Goal: Transaction & Acquisition: Purchase product/service

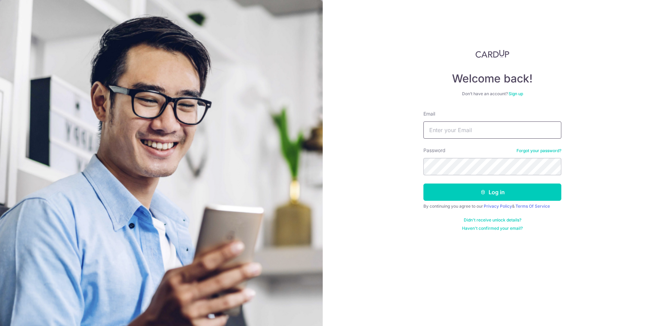
click at [474, 122] on input "Email" at bounding box center [492, 129] width 138 height 17
type input "[EMAIL_ADDRESS][DOMAIN_NAME]"
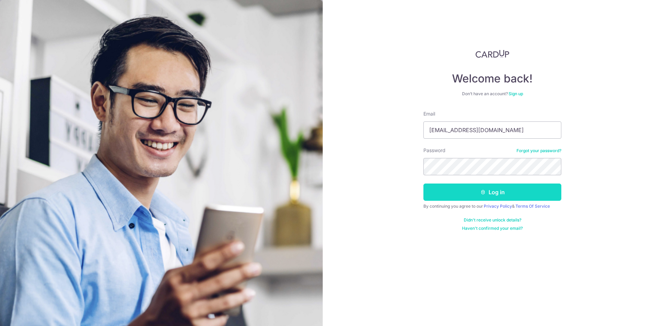
click at [479, 194] on button "Log in" at bounding box center [492, 191] width 138 height 17
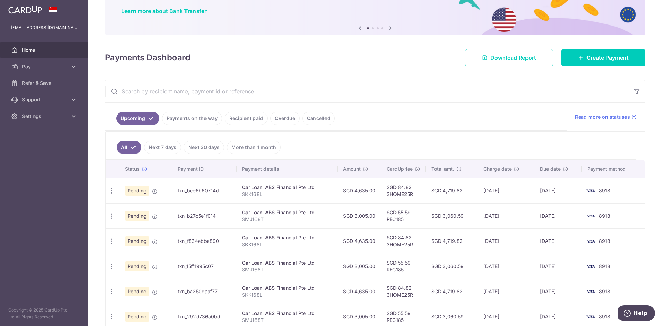
scroll to position [69, 0]
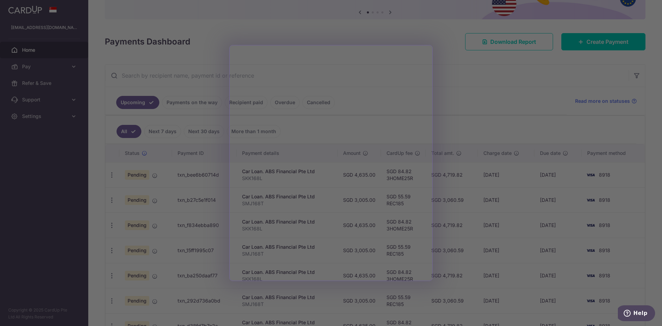
click at [510, 108] on div at bounding box center [334, 164] width 668 height 329
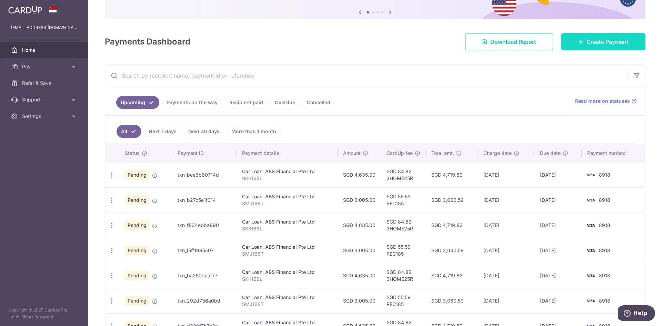
click at [603, 43] on span "Create Payment" at bounding box center [607, 42] width 42 height 8
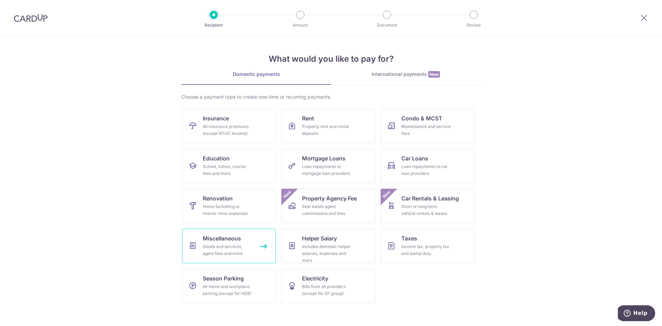
click at [246, 248] on div "Goods and services, agent fees and more" at bounding box center [228, 250] width 50 height 14
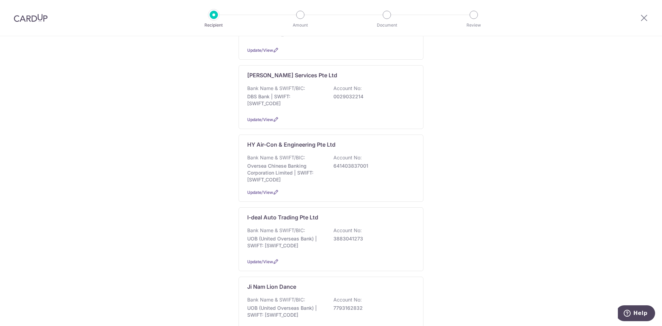
scroll to position [310, 0]
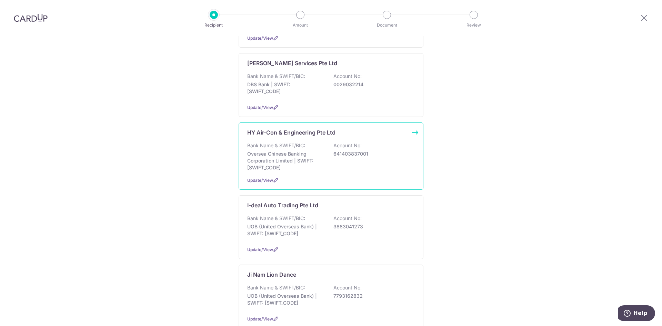
click at [344, 142] on p "Account No:" at bounding box center [347, 145] width 28 height 7
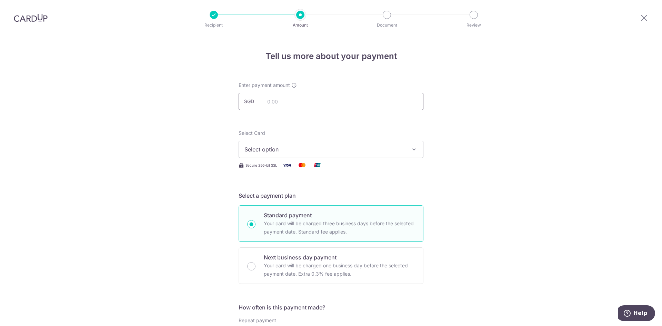
click at [341, 97] on input "text" at bounding box center [330, 101] width 185 height 17
type input "370.60"
click at [390, 154] on button "Select option" at bounding box center [330, 149] width 185 height 17
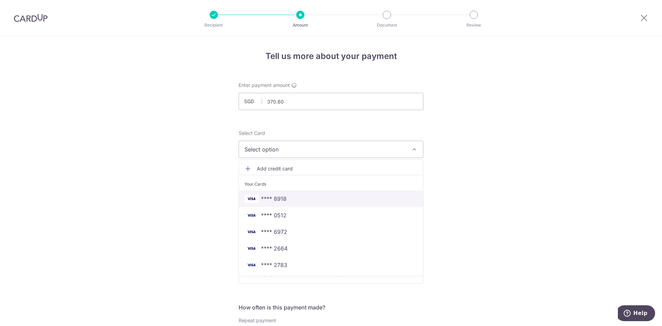
click at [339, 196] on span "**** 8918" at bounding box center [330, 198] width 173 height 8
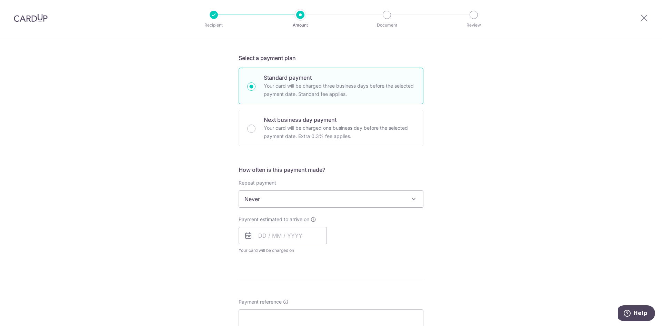
scroll to position [138, 0]
click at [295, 235] on input "text" at bounding box center [282, 234] width 88 height 17
click at [428, 250] on div "Tell us more about your payment Enter payment amount SGD 370.60 370.60 Select C…" at bounding box center [331, 209] width 662 height 623
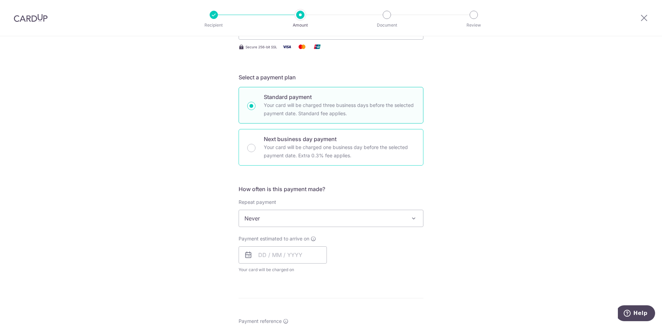
scroll to position [241, 0]
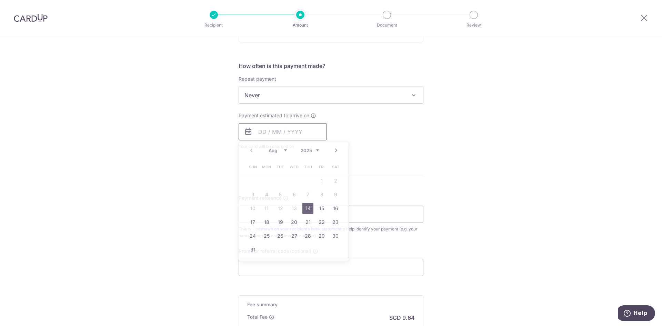
click at [284, 133] on input "text" at bounding box center [282, 131] width 88 height 17
click at [249, 248] on link "31" at bounding box center [252, 249] width 11 height 11
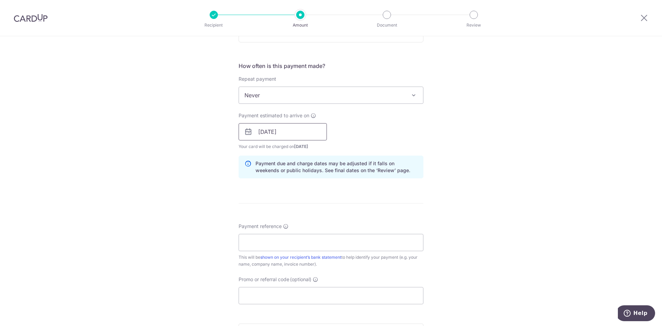
click at [304, 131] on input "31/08/2025" at bounding box center [282, 131] width 88 height 17
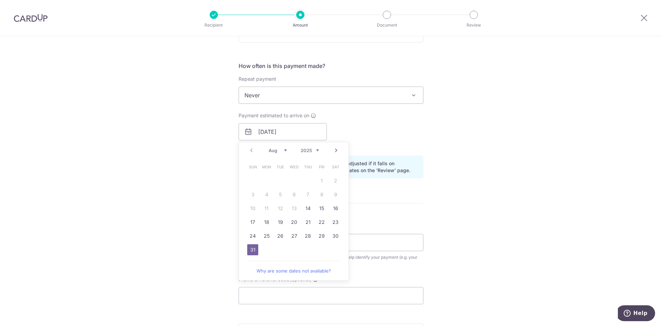
click at [284, 150] on select "Aug Sep Oct Nov Dec" at bounding box center [277, 150] width 18 height 6
click at [337, 149] on link "Next" at bounding box center [336, 150] width 8 height 8
click at [264, 180] on link "1" at bounding box center [266, 180] width 11 height 11
type input "[DATE]"
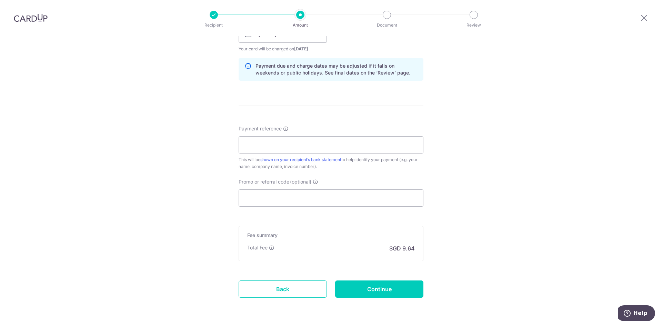
scroll to position [345, 0]
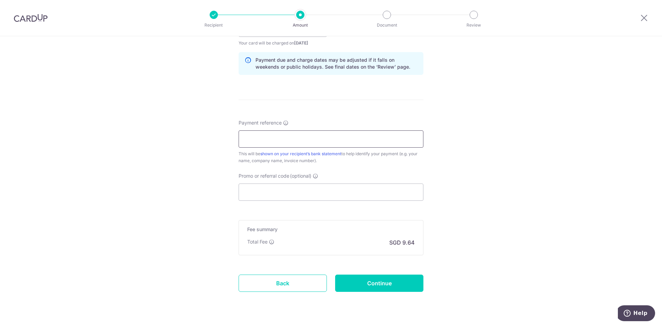
click at [304, 145] on input "Payment reference" at bounding box center [330, 138] width 185 height 17
type input "Inv 18764"
click at [307, 189] on input "Promo or referral code (optional)" at bounding box center [330, 191] width 185 height 17
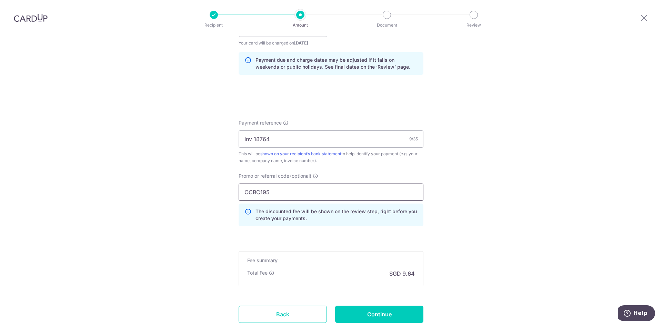
scroll to position [393, 0]
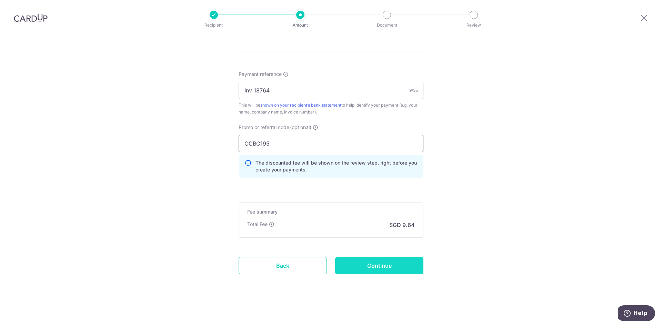
type input "OCBC195"
click at [379, 269] on input "Continue" at bounding box center [379, 265] width 88 height 17
type input "Create Schedule"
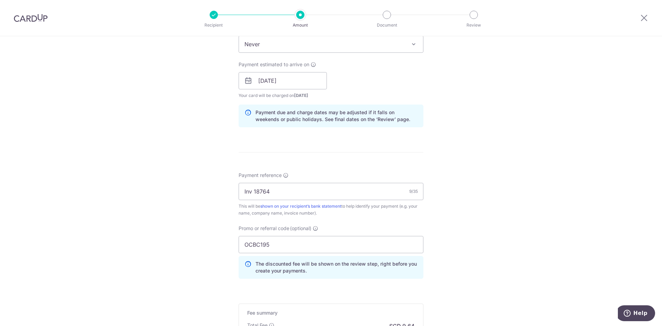
scroll to position [290, 0]
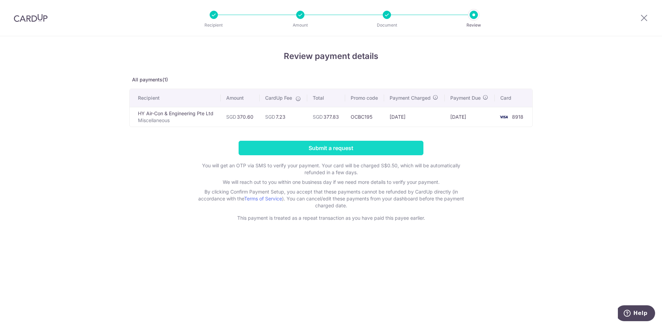
click at [305, 147] on input "Submit a request" at bounding box center [330, 148] width 185 height 14
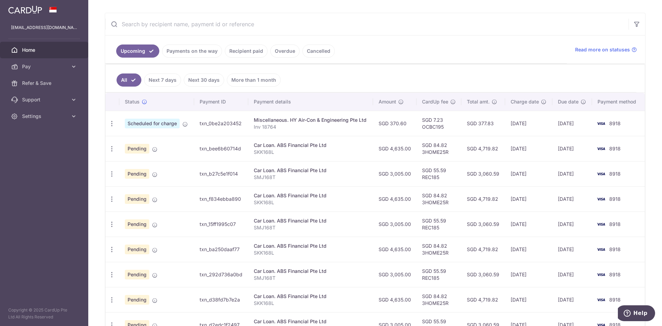
scroll to position [138, 0]
